Goal: Register for event/course

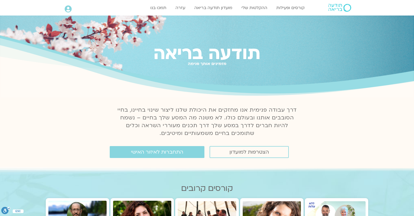
click at [68, 11] on icon at bounding box center [68, 8] width 7 height 7
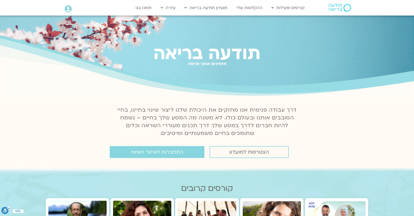
click at [70, 9] on icon at bounding box center [68, 8] width 7 height 7
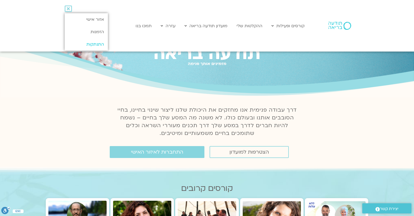
click at [85, 42] on link "התנתקות" at bounding box center [86, 44] width 43 height 12
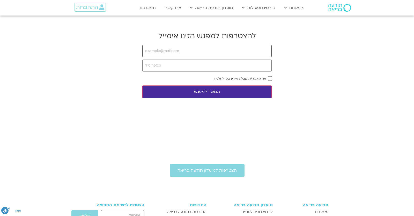
click at [192, 49] on input "email" at bounding box center [206, 51] width 129 height 12
click at [171, 56] on input "email" at bounding box center [206, 51] width 129 height 12
click at [171, 55] on input "email" at bounding box center [206, 51] width 129 height 12
type input "yonatanrf3@gmail.com"
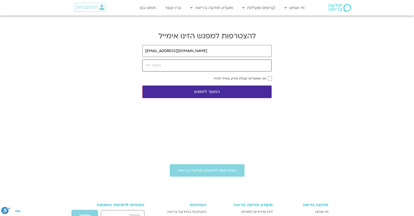
click at [164, 62] on input "tel" at bounding box center [206, 66] width 129 height 12
click at [164, 66] on input "tel" at bounding box center [206, 66] width 129 height 12
click at [161, 68] on input "tel" at bounding box center [206, 66] width 129 height 12
type input "0546099041"
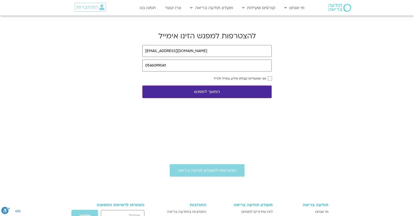
click at [271, 76] on form "yonatanrf3@gmail.com 0546099041 אני מאשר/ת קבלת מידע במייל ולנייד המשך למפגש" at bounding box center [206, 71] width 129 height 53
drag, startPoint x: 242, startPoint y: 90, endPoint x: 324, endPoint y: 96, distance: 82.6
click at [324, 96] on body "דלג לתוכן Main Menu מי אנחנו מי אנחנו שאלות נפוצות מנחים ומנחות בתודעה בריאה מה…" at bounding box center [207, 167] width 414 height 335
click at [197, 92] on button "המשך למפגש" at bounding box center [206, 91] width 129 height 13
click at [173, 50] on input "email" at bounding box center [206, 51] width 129 height 12
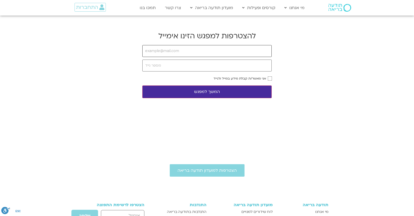
click at [164, 53] on input "email" at bounding box center [206, 51] width 129 height 12
click at [162, 54] on input "email" at bounding box center [206, 51] width 129 height 12
click at [161, 63] on input "tel" at bounding box center [206, 66] width 129 height 12
click at [165, 50] on input "email" at bounding box center [206, 51] width 129 height 12
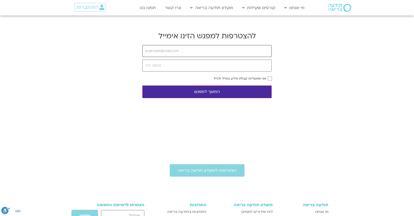
click at [164, 50] on input "email" at bounding box center [206, 51] width 129 height 12
type input "[EMAIL_ADDRESS][DOMAIN_NAME]"
click at [164, 66] on input "tel" at bounding box center [206, 66] width 129 height 12
type input "0546099041"
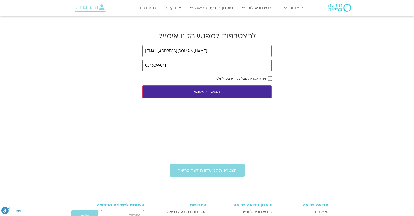
click at [224, 80] on label "אני מאשר/ת קבלת מידע במייל ולנייד" at bounding box center [240, 79] width 53 height 4
click at [220, 88] on button "המשך למפגש" at bounding box center [206, 91] width 129 height 13
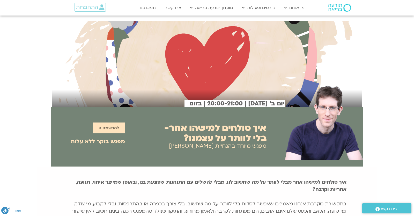
click at [157, 133] on div "איך סולחים למישהו אחר- בלי לוותר על עצמנו? איך סולחים למישהו אחר- בלי לוותר על …" at bounding box center [199, 133] width 149 height 37
click at [104, 127] on span "להרשמה >" at bounding box center [109, 128] width 20 height 5
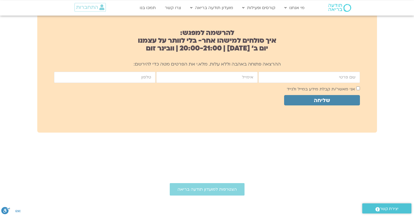
scroll to position [301, 0]
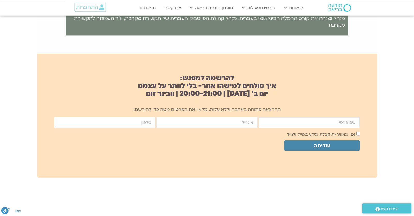
click at [285, 128] on input "firstname" at bounding box center [309, 122] width 101 height 11
type input "יונתן"
click at [244, 125] on input "email" at bounding box center [206, 122] width 101 height 11
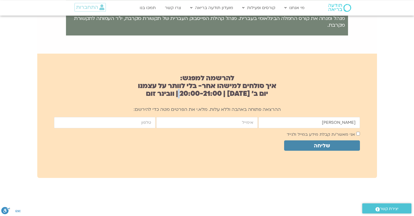
click at [213, 94] on h2 "להרשמה למפגש: איך סולחים למישהו אחר- בלי לוותר על עצמנו יום ב׳ 20.10.25 | 20:00…" at bounding box center [207, 85] width 340 height 23
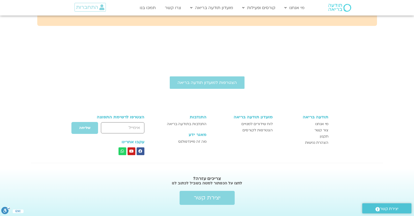
scroll to position [317, 0]
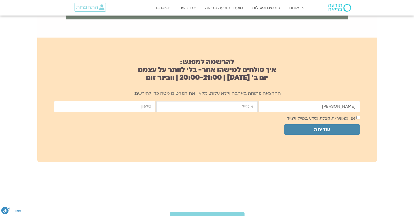
click at [235, 106] on input "email" at bounding box center [206, 106] width 101 height 11
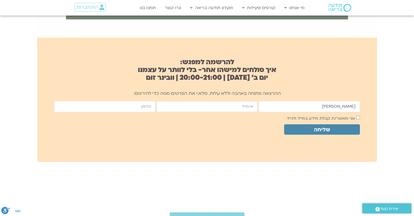
click at [226, 110] on input "email" at bounding box center [206, 106] width 101 height 11
click at [214, 110] on input "email" at bounding box center [206, 106] width 101 height 11
type input "yonatanrf3@gmail.com"
click at [115, 101] on div "ההרצאה פתוחה באהבה וללא עלות. מלא.י את הפרטים מטה כדי להירשם:" at bounding box center [207, 95] width 340 height 11
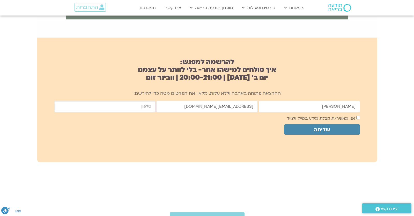
click at [115, 105] on input "cellphone" at bounding box center [104, 106] width 101 height 11
type input "0546099041"
click at [335, 120] on label "אני מאשר/ת קבלת מידע במייל ולנייד" at bounding box center [321, 118] width 68 height 6
click at [331, 128] on button "שליחה" at bounding box center [322, 129] width 76 height 10
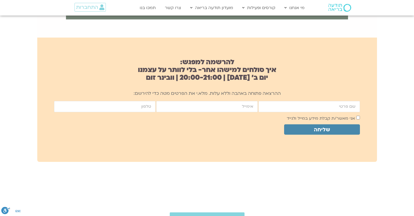
scroll to position [317, 0]
click at [264, 109] on input "firstname" at bounding box center [309, 106] width 101 height 11
click at [265, 94] on p "ההרצאה פתוחה באהבה וללא עלות. מלא.י את הפרטים מטה כדי להירשם:" at bounding box center [207, 94] width 340 height 8
